Goal: Information Seeking & Learning: Learn about a topic

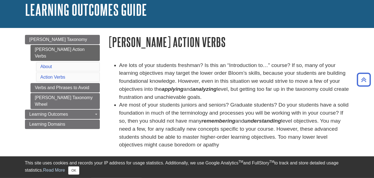
scroll to position [28, 0]
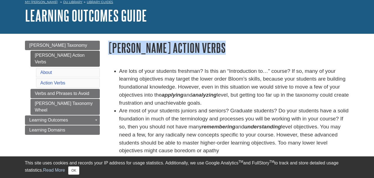
drag, startPoint x: 109, startPoint y: 47, endPoint x: 193, endPoint y: 56, distance: 84.2
copy div "[PERSON_NAME] Action Verbs"
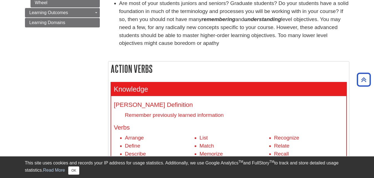
scroll to position [85, 0]
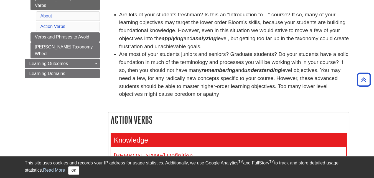
click at [191, 91] on li "Are most of your students juniors and seniors? Graduate students? Do your stude…" at bounding box center [234, 74] width 230 height 48
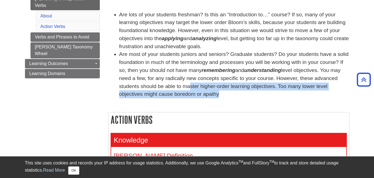
drag, startPoint x: 192, startPoint y: 95, endPoint x: 180, endPoint y: 89, distance: 13.1
click at [180, 89] on li "Are most of your students juniors and seniors? Graduate students? Do your stude…" at bounding box center [234, 74] width 230 height 48
drag, startPoint x: 194, startPoint y: 95, endPoint x: 116, endPoint y: 17, distance: 110.8
click at [116, 17] on ul "Are lots of your students freshman? Is this an “Introduction to…” course? If so…" at bounding box center [228, 55] width 241 height 88
copy ul "Are lots of your students freshman? Is this an “Introduction to…” course? If so…"
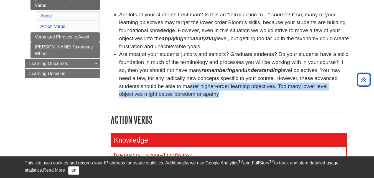
scroll to position [0, 0]
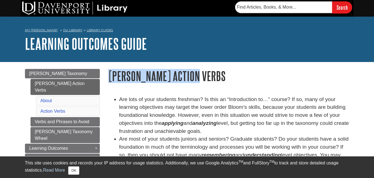
drag, startPoint x: 194, startPoint y: 77, endPoint x: 110, endPoint y: 83, distance: 85.0
click at [110, 83] on h1 "[PERSON_NAME] Action Verbs" at bounding box center [228, 76] width 241 height 14
copy h1 "[PERSON_NAME] Action Verbs"
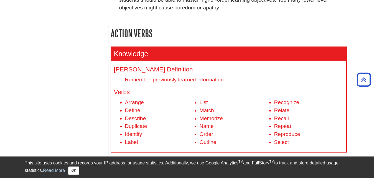
scroll to position [170, 0]
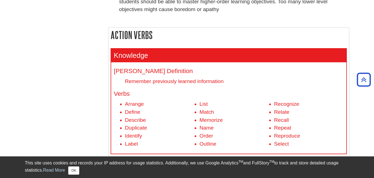
click at [136, 28] on h2 "Action Verbs" at bounding box center [228, 35] width 241 height 15
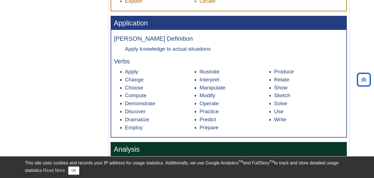
scroll to position [452, 0]
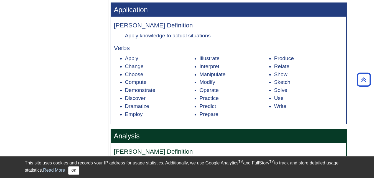
click at [67, 61] on div "Menu [PERSON_NAME] Taxonomy Bloom's Action Verbs About Action Verbs Verbs and P…" at bounding box center [187, 87] width 333 height 955
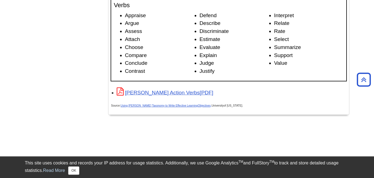
scroll to position [905, 0]
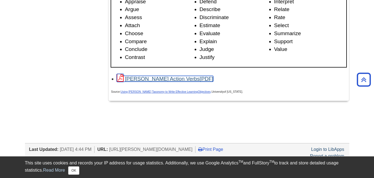
click at [168, 82] on link "[PERSON_NAME] Action Verbs" at bounding box center [165, 79] width 97 height 6
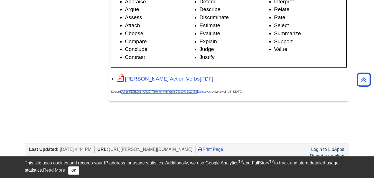
click at [170, 93] on link "Using [PERSON_NAME] Taxonomy to Write Effective Learning" at bounding box center [159, 91] width 77 height 3
